Goal: Obtain resource: Download file/media

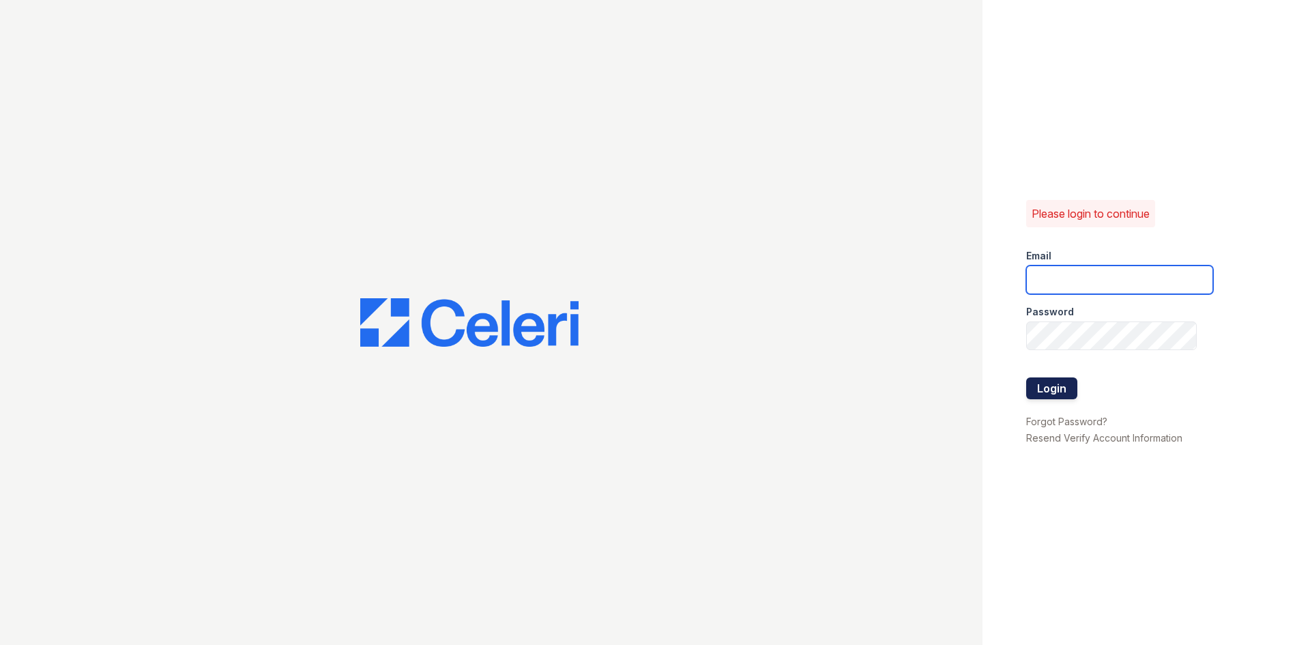
type input "theheightsatdunwoody@trinity-pm.com"
click at [1042, 396] on button "Login" at bounding box center [1051, 388] width 51 height 22
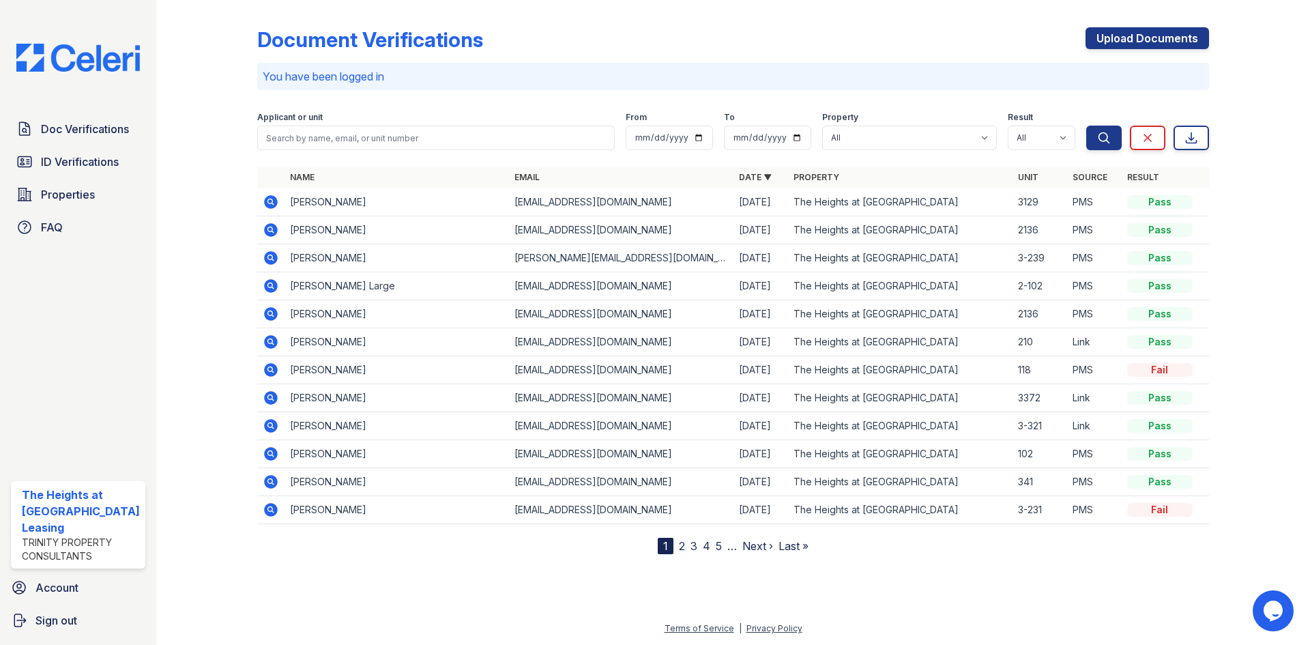
click at [271, 256] on icon at bounding box center [269, 256] width 3 height 3
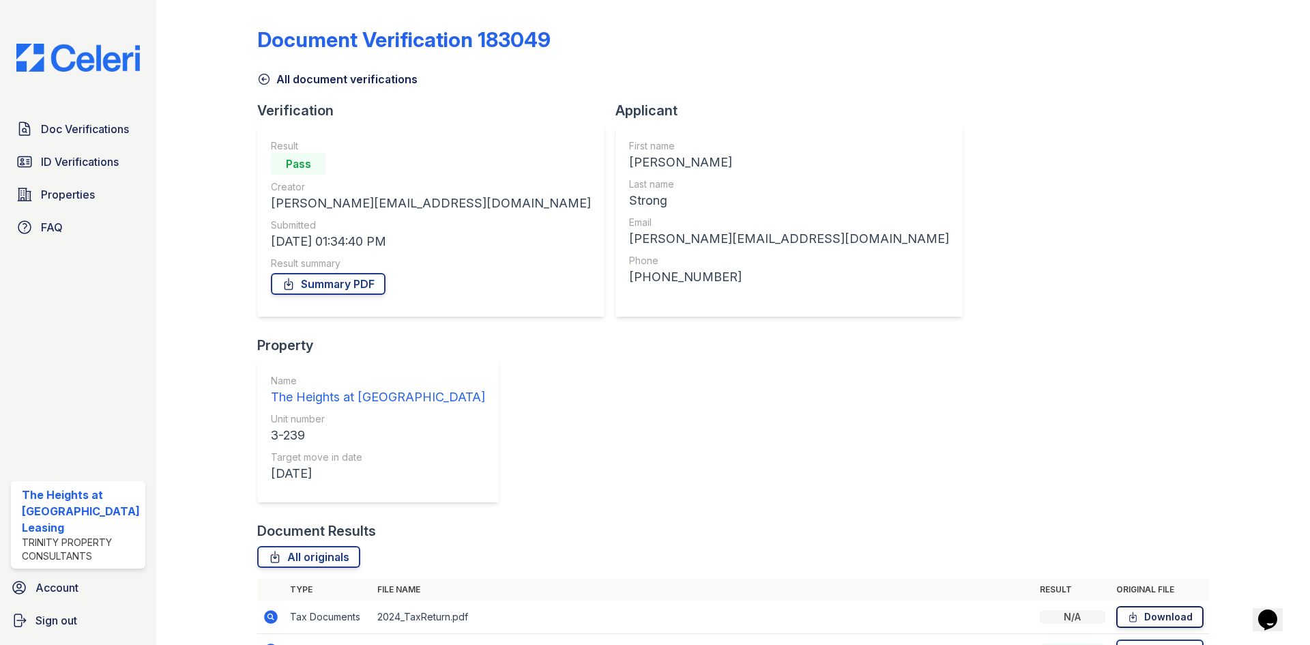
click at [1144, 606] on link "Download" at bounding box center [1159, 617] width 87 height 22
click at [1146, 639] on link "Download" at bounding box center [1159, 650] width 87 height 22
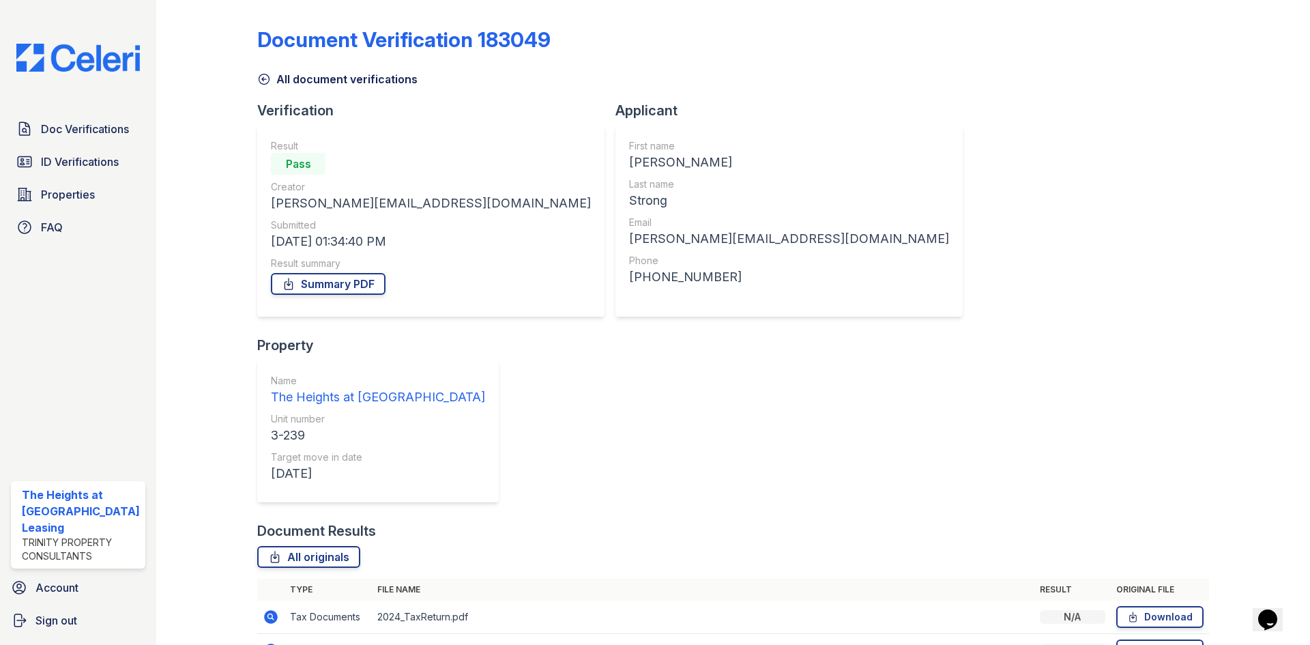
click at [350, 291] on link "Summary PDF" at bounding box center [328, 284] width 115 height 22
click at [930, 312] on div "Document Verification 183049 All document verifications Verification Result Pas…" at bounding box center [732, 412] width 951 height 814
click at [264, 610] on icon at bounding box center [271, 617] width 14 height 14
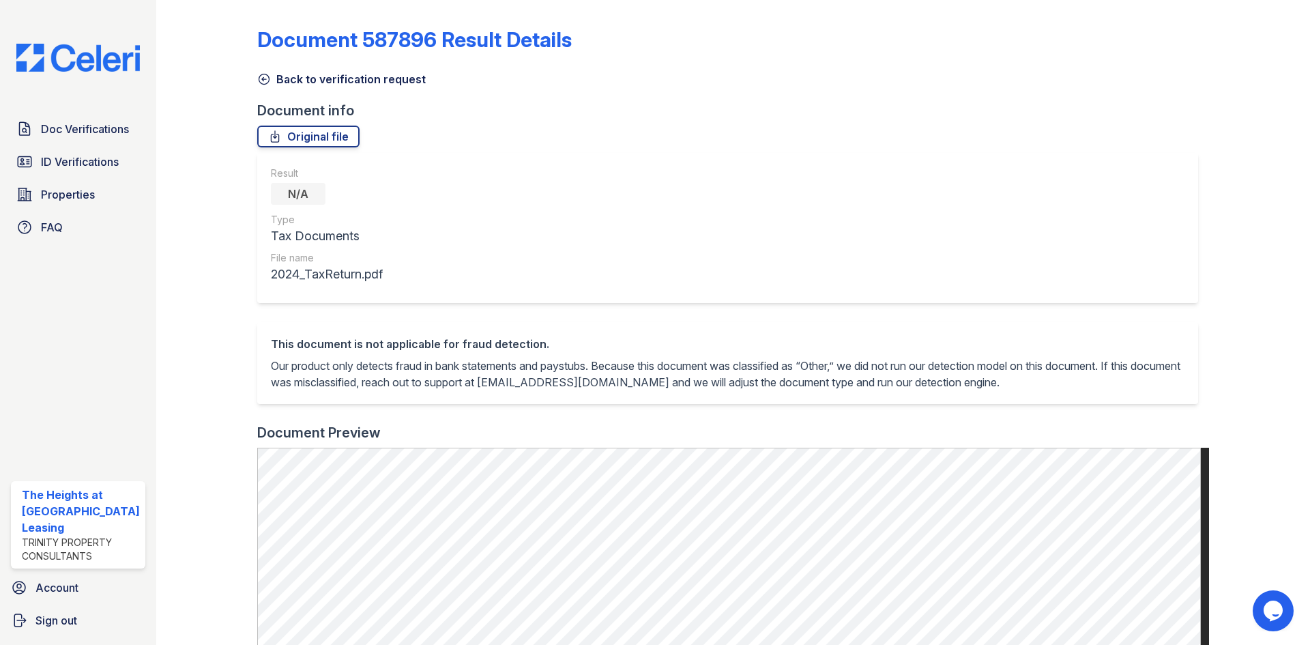
click at [260, 85] on icon at bounding box center [264, 79] width 14 height 14
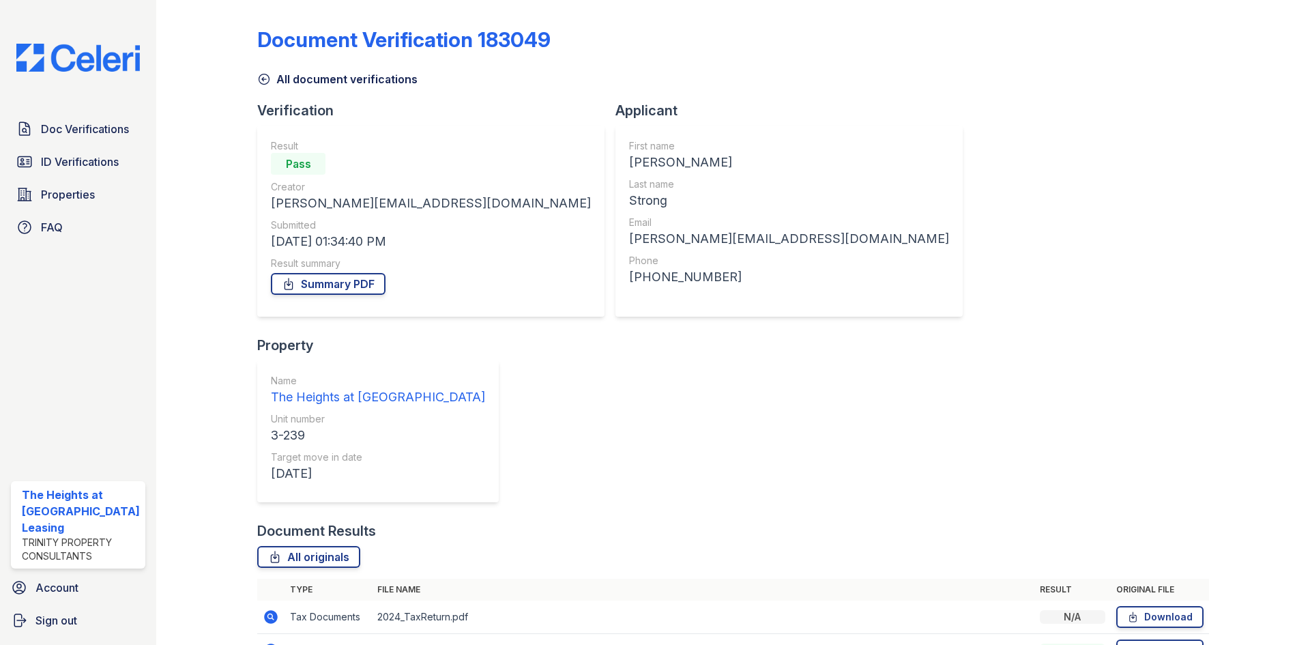
click at [269, 643] on icon at bounding box center [271, 650] width 14 height 14
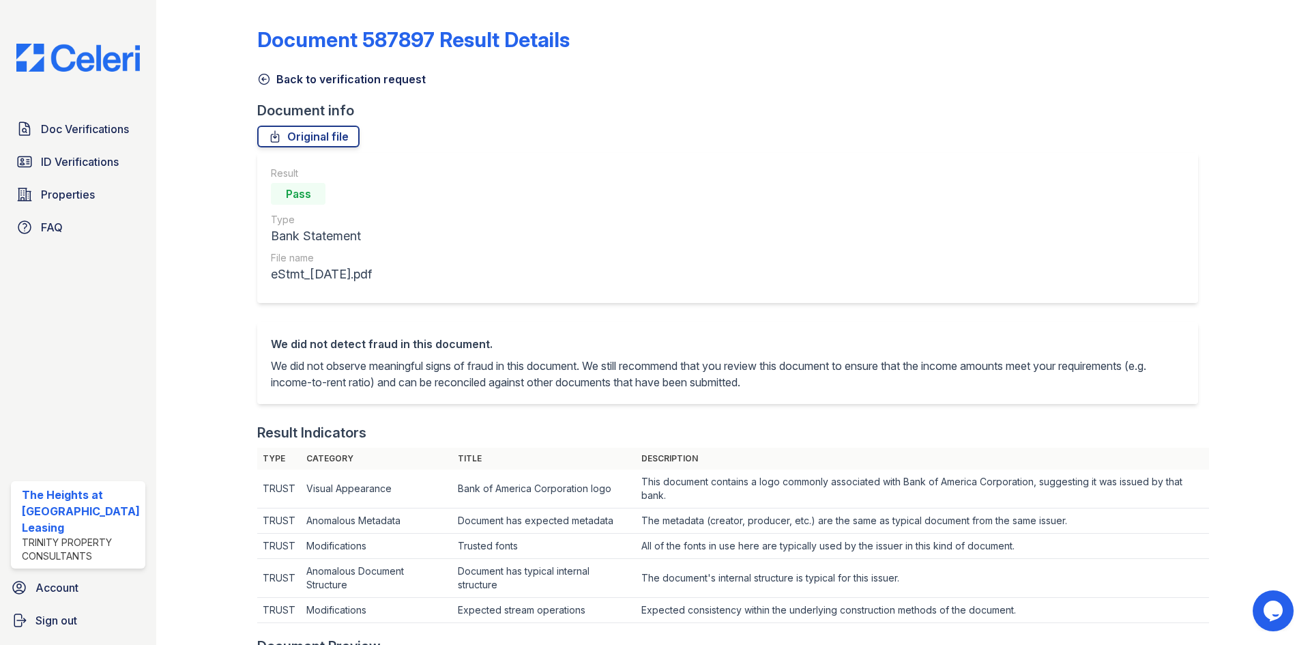
click at [263, 80] on icon at bounding box center [264, 79] width 14 height 14
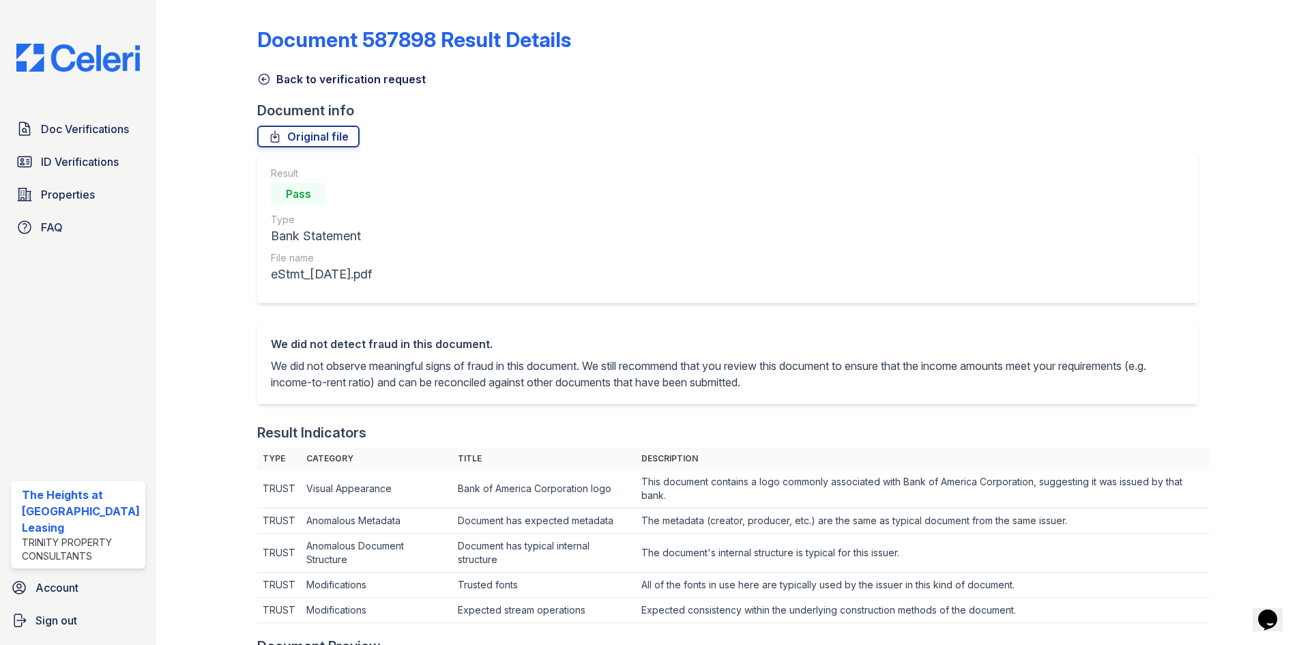
click at [258, 74] on icon at bounding box center [264, 79] width 14 height 14
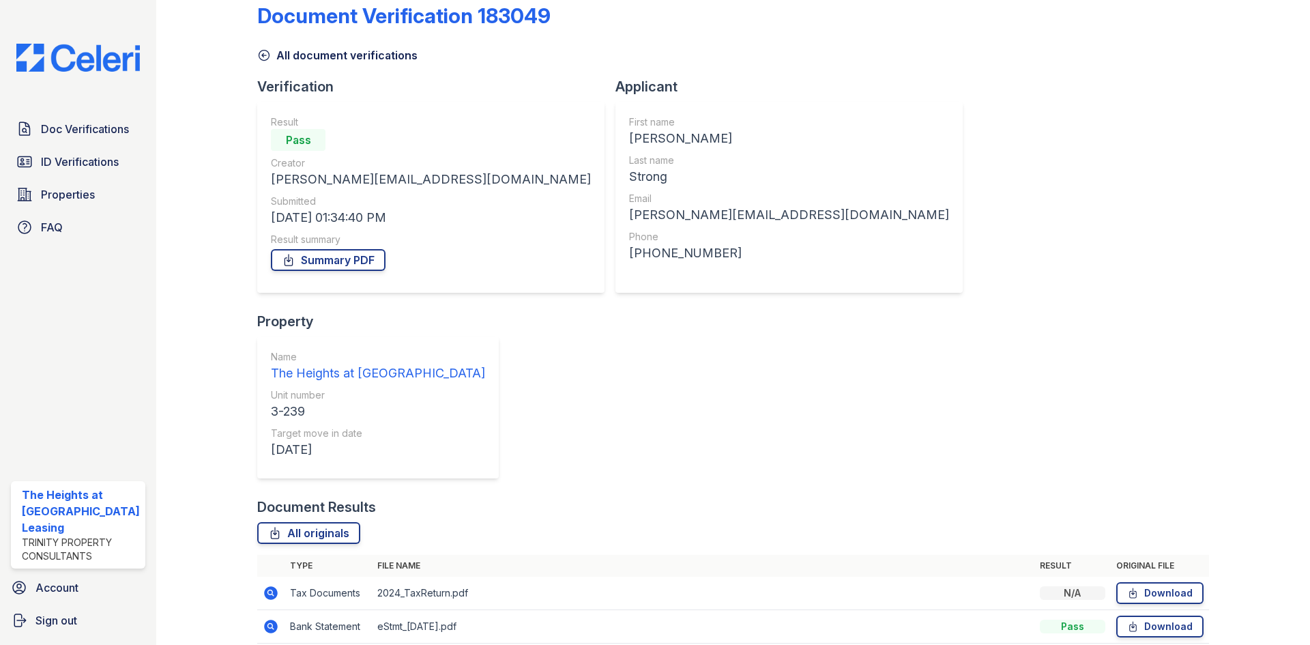
scroll to position [36, 0]
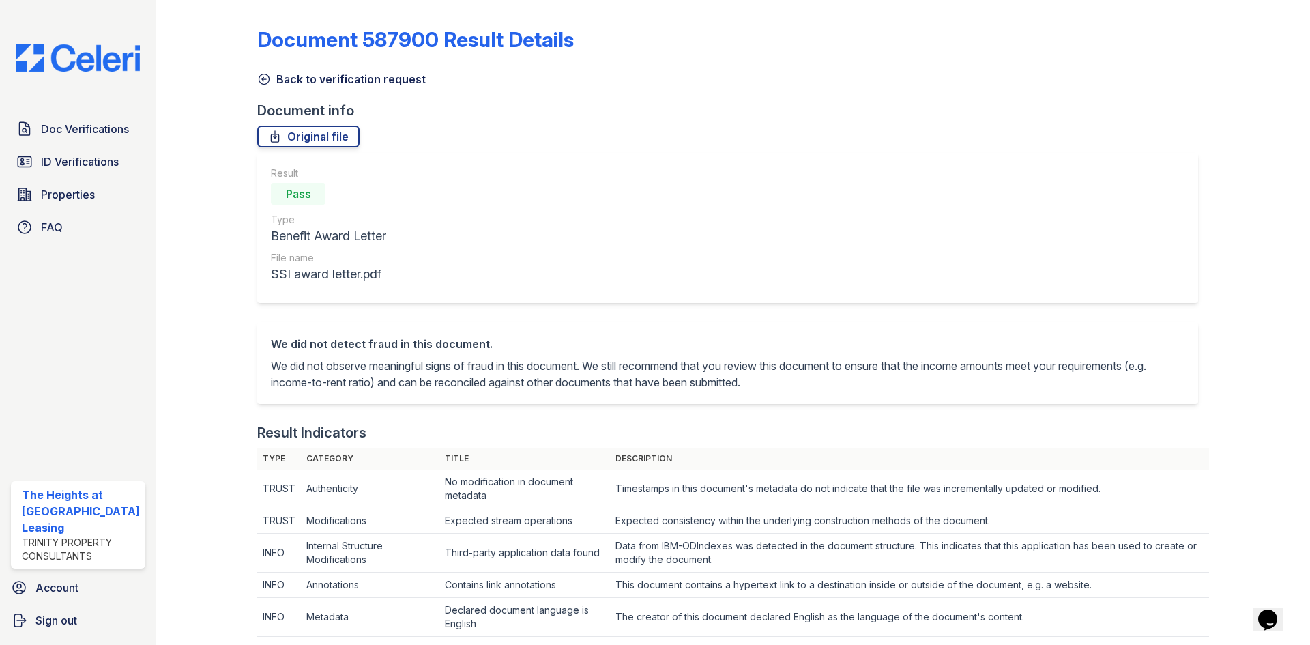
drag, startPoint x: 267, startPoint y: 72, endPoint x: 253, endPoint y: 115, distance: 45.7
click at [267, 72] on link "Back to verification request" at bounding box center [341, 79] width 168 height 16
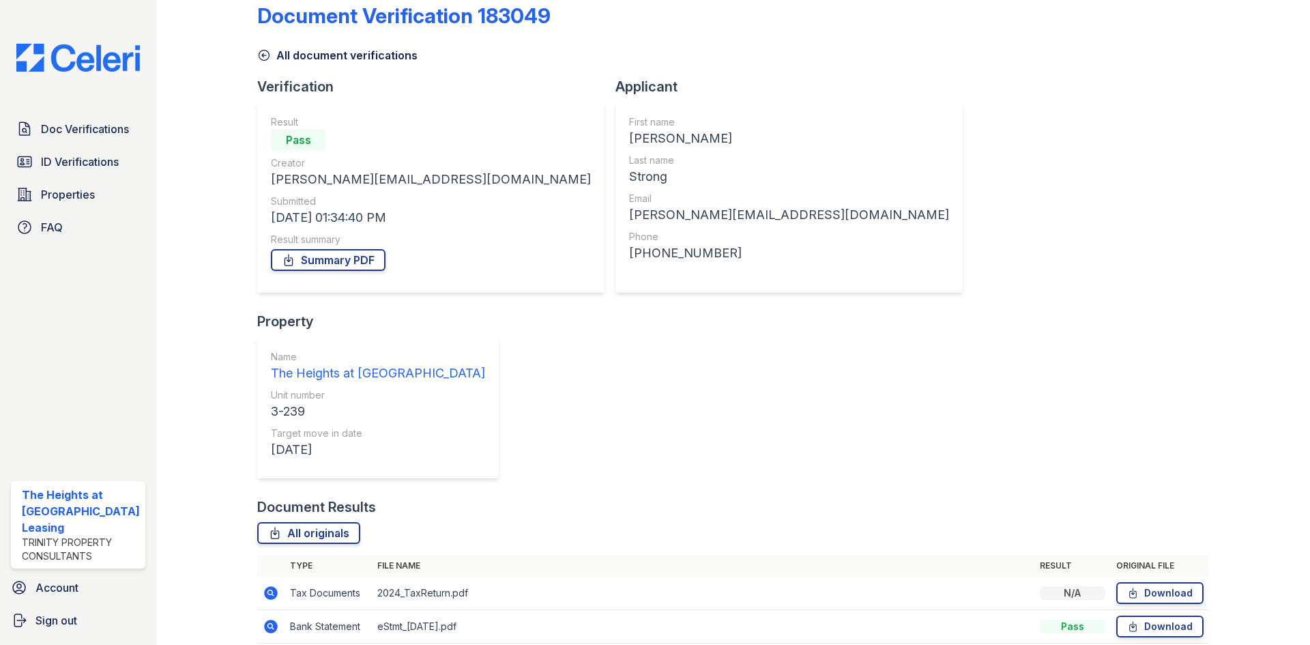
scroll to position [36, 0]
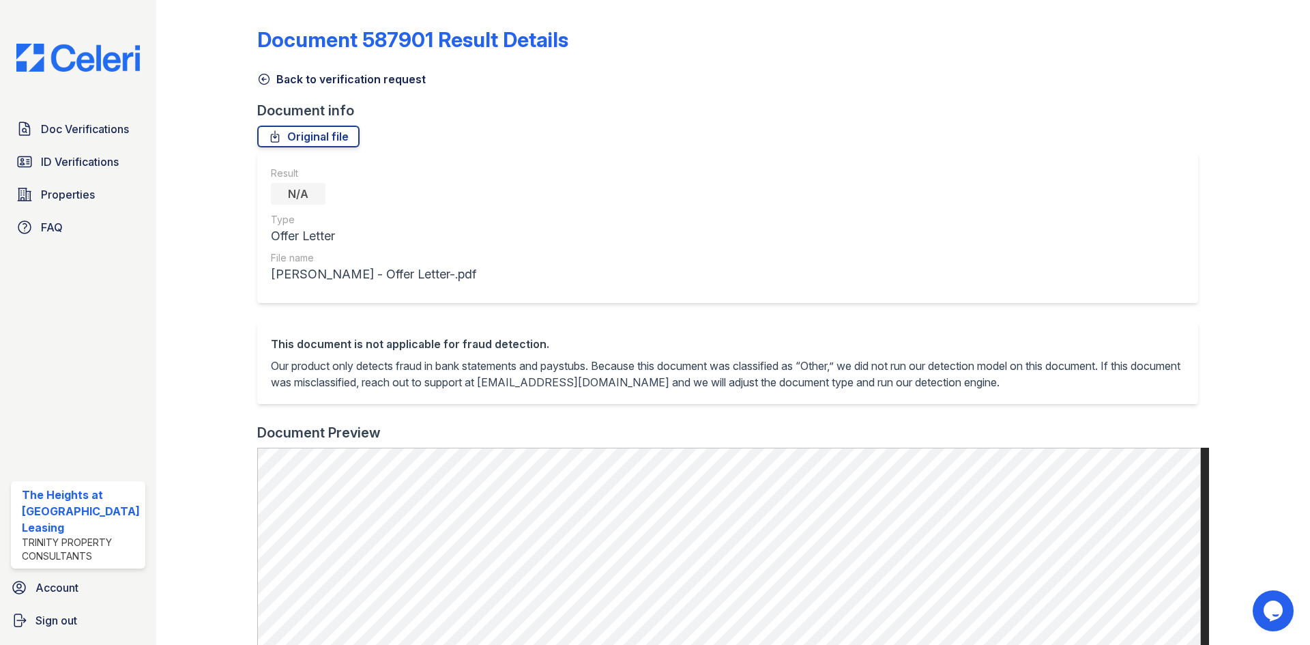
click at [258, 79] on icon at bounding box center [264, 79] width 14 height 14
